Goal: Book appointment/travel/reservation

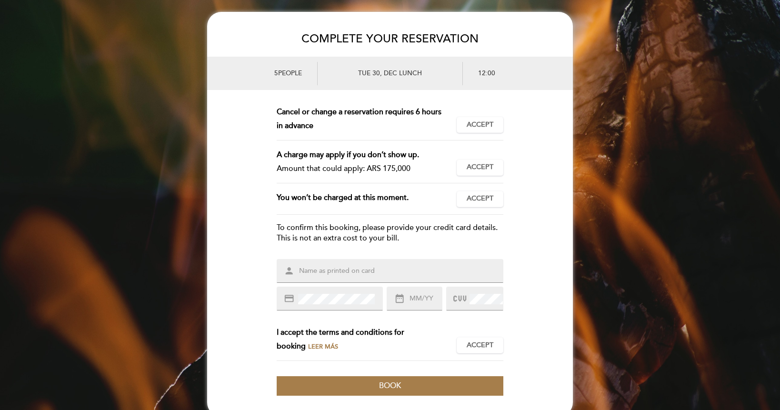
scroll to position [16, 0]
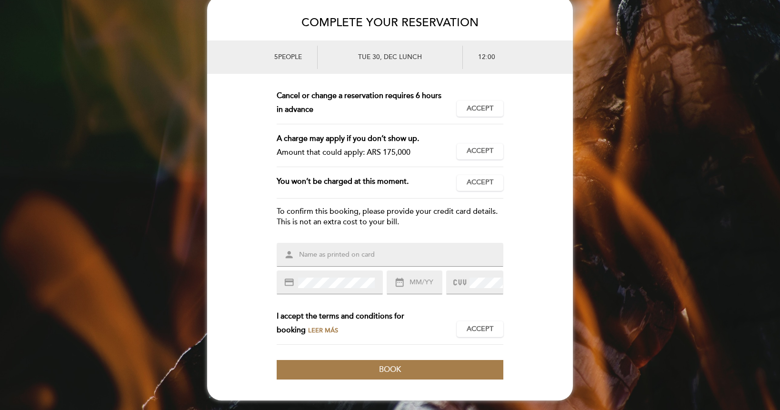
click at [354, 257] on input "text" at bounding box center [401, 254] width 207 height 11
type input "[PERSON_NAME]"
click at [428, 280] on input "text" at bounding box center [425, 282] width 33 height 11
type input "03/27"
click at [308, 332] on span "Leer más" at bounding box center [323, 331] width 30 height 8
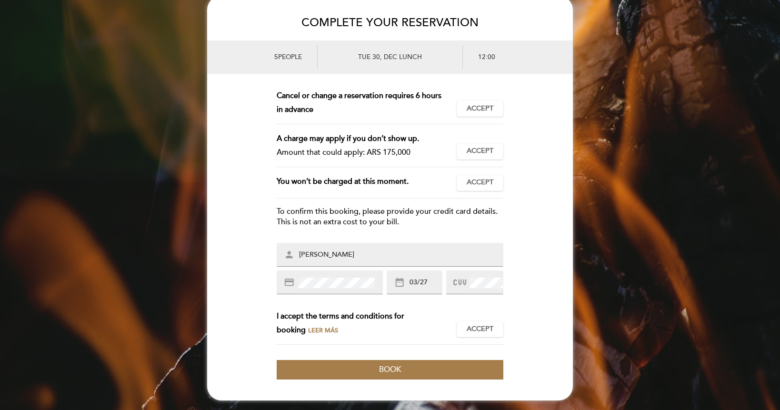
click at [308, 331] on span "Leer más" at bounding box center [323, 331] width 30 height 8
click at [480, 108] on span "Accept" at bounding box center [480, 109] width 27 height 10
click at [485, 151] on span "Accept" at bounding box center [480, 151] width 27 height 10
click at [485, 184] on span "Accept" at bounding box center [480, 183] width 27 height 10
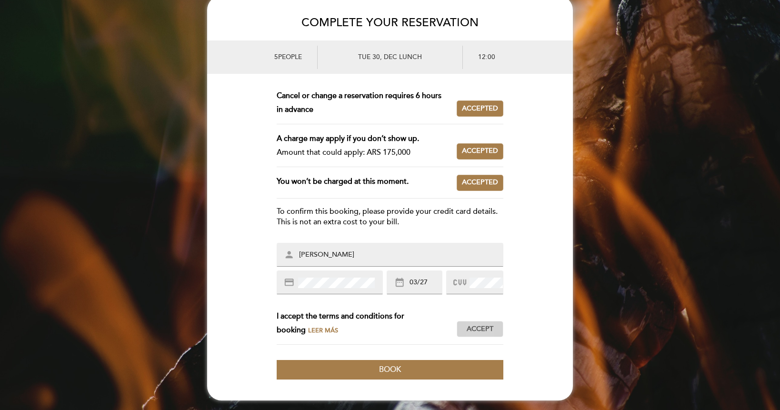
click at [480, 326] on span "Accept" at bounding box center [480, 329] width 27 height 10
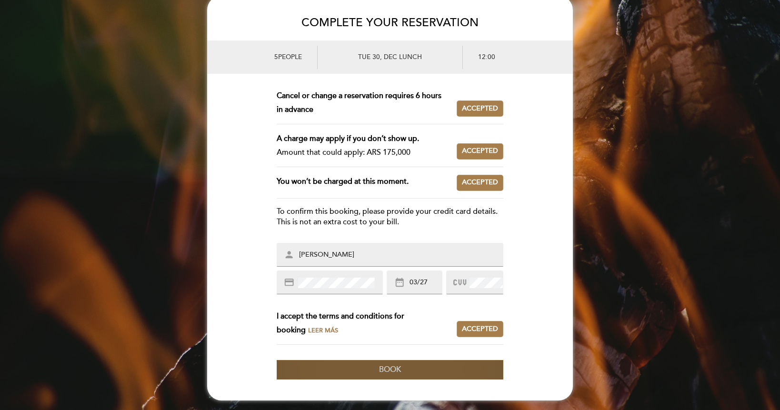
click at [440, 366] on button "Book" at bounding box center [390, 370] width 227 height 20
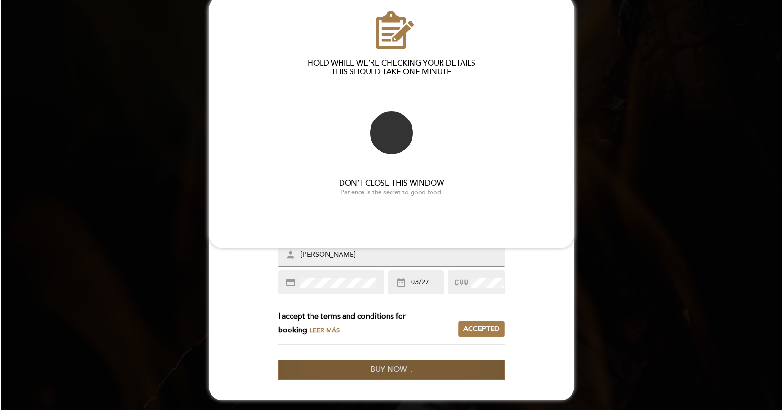
scroll to position [0, 0]
